Goal: Task Accomplishment & Management: Use online tool/utility

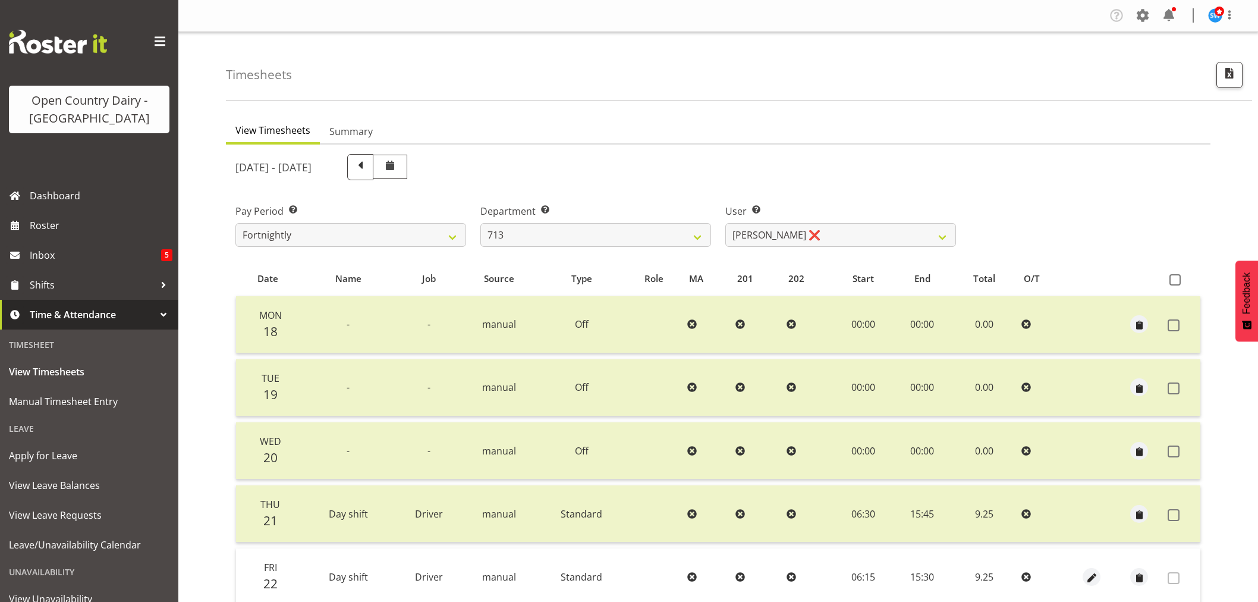
select select "716"
select select "10300"
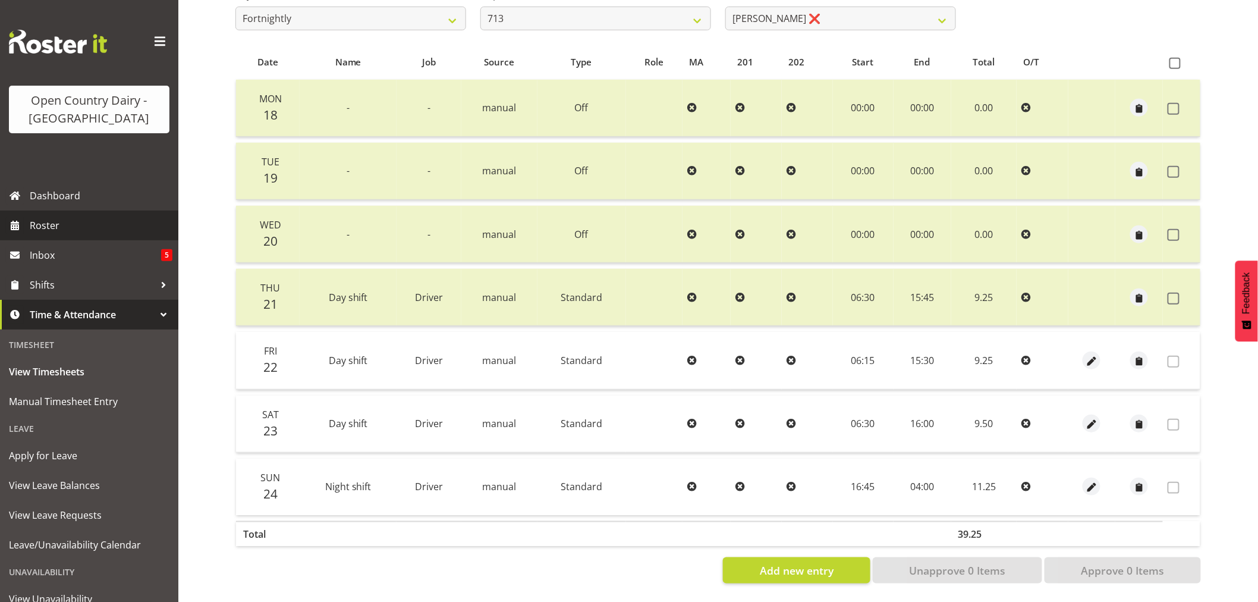
click at [30, 224] on span "Roster" at bounding box center [101, 225] width 143 height 18
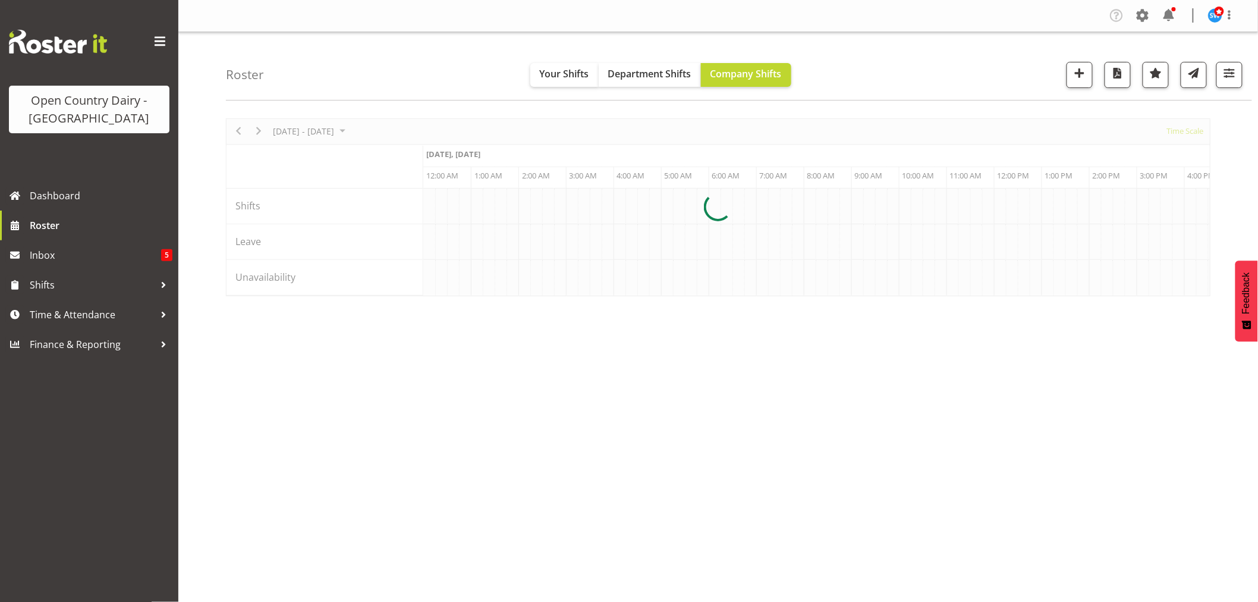
scroll to position [0, 4566]
